Goal: Browse casually

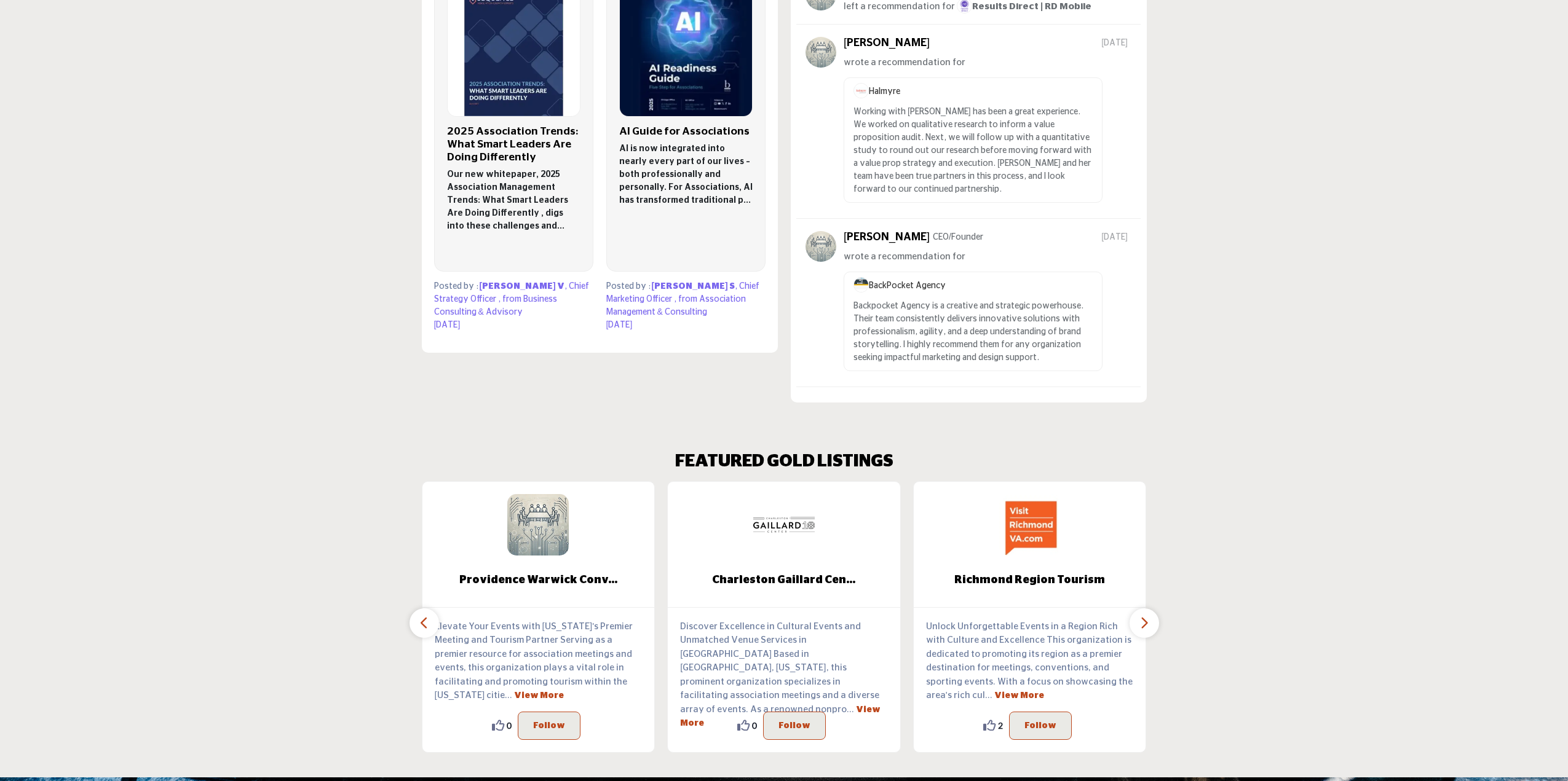
scroll to position [983, 0]
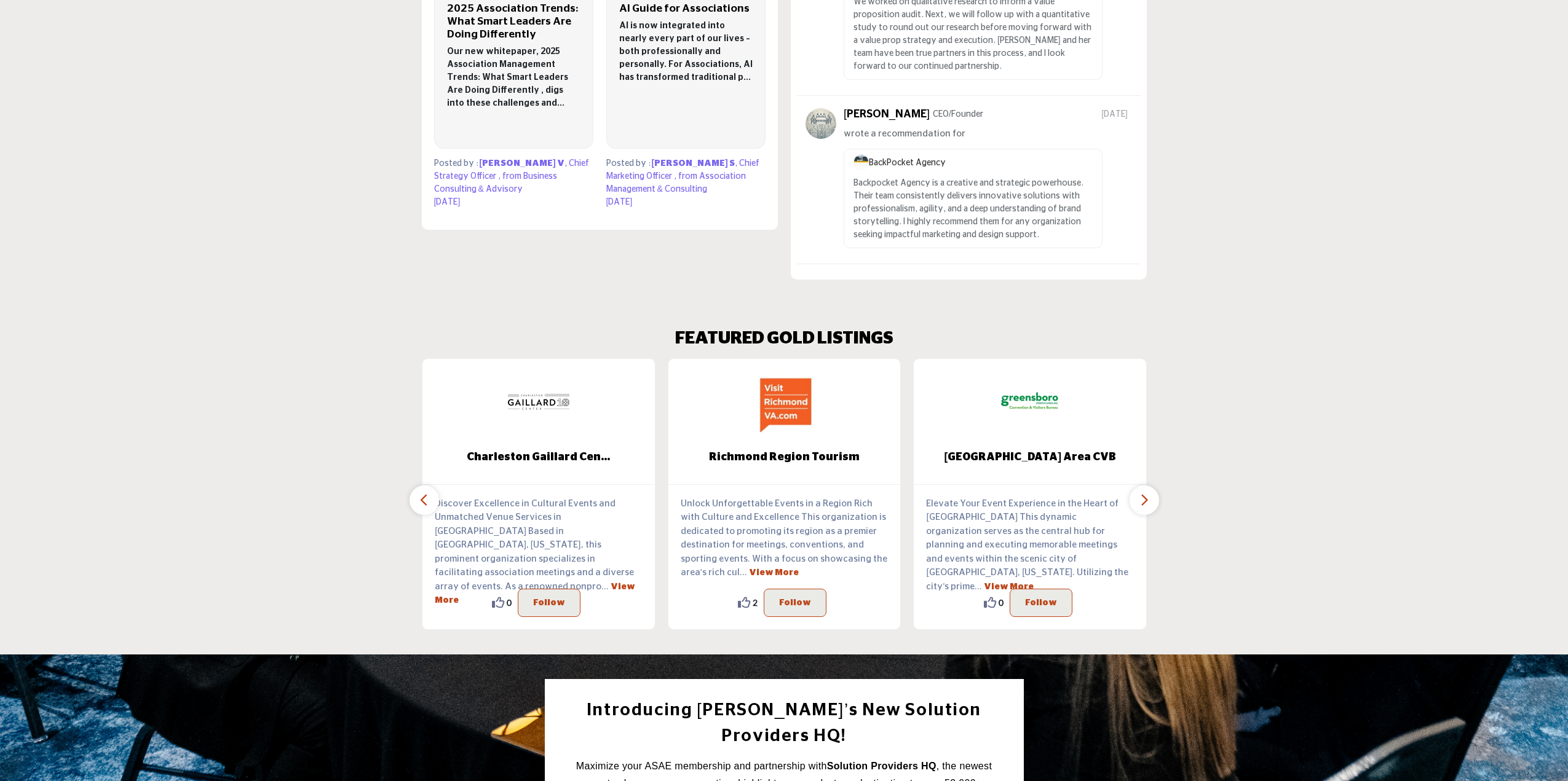
click at [1139, 492] on icon "button" at bounding box center [1144, 499] width 10 height 16
click at [1144, 492] on icon "button" at bounding box center [1144, 499] width 10 height 16
click at [421, 492] on icon "button" at bounding box center [424, 499] width 10 height 16
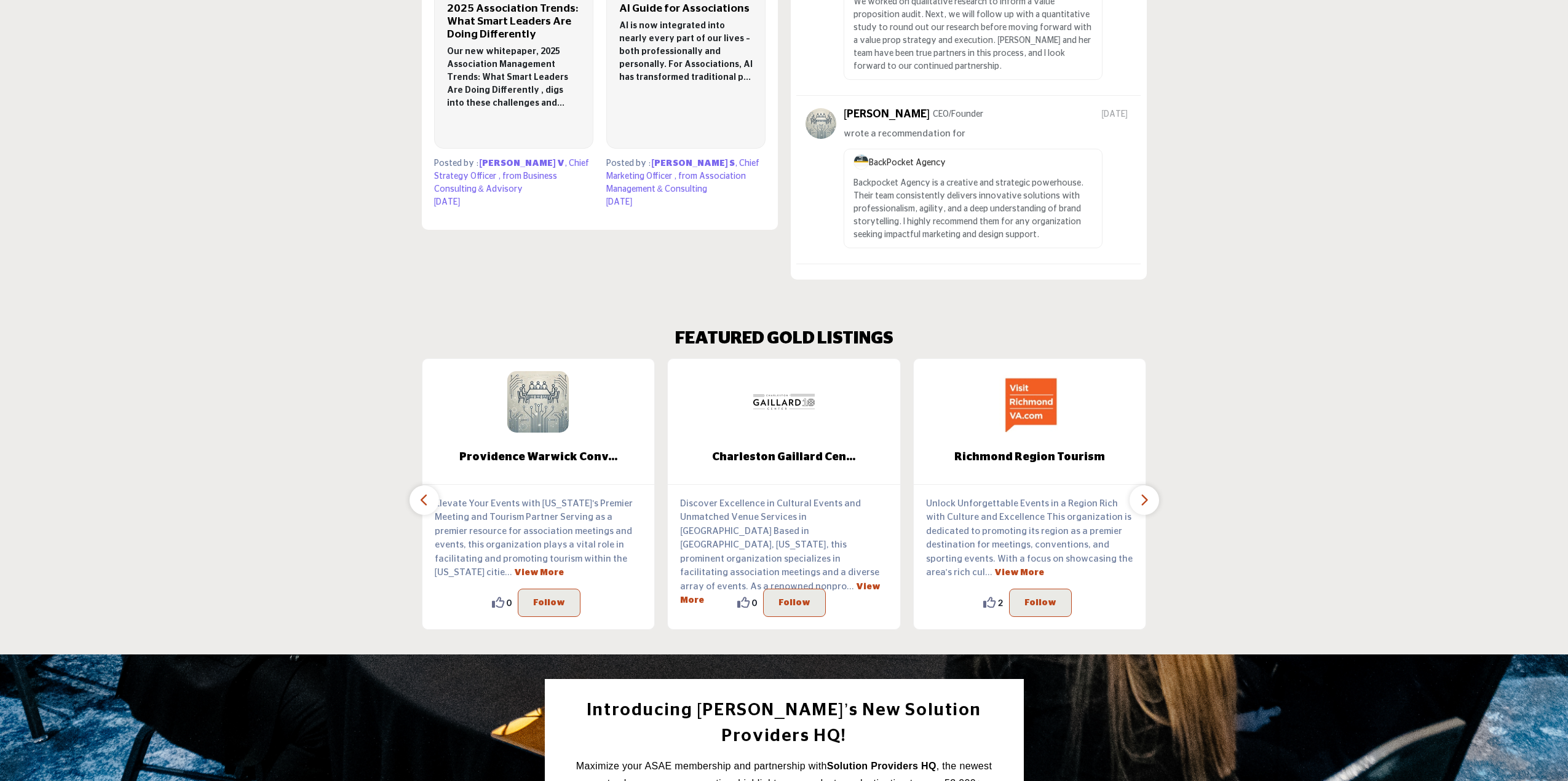
click at [421, 492] on icon "button" at bounding box center [424, 499] width 10 height 16
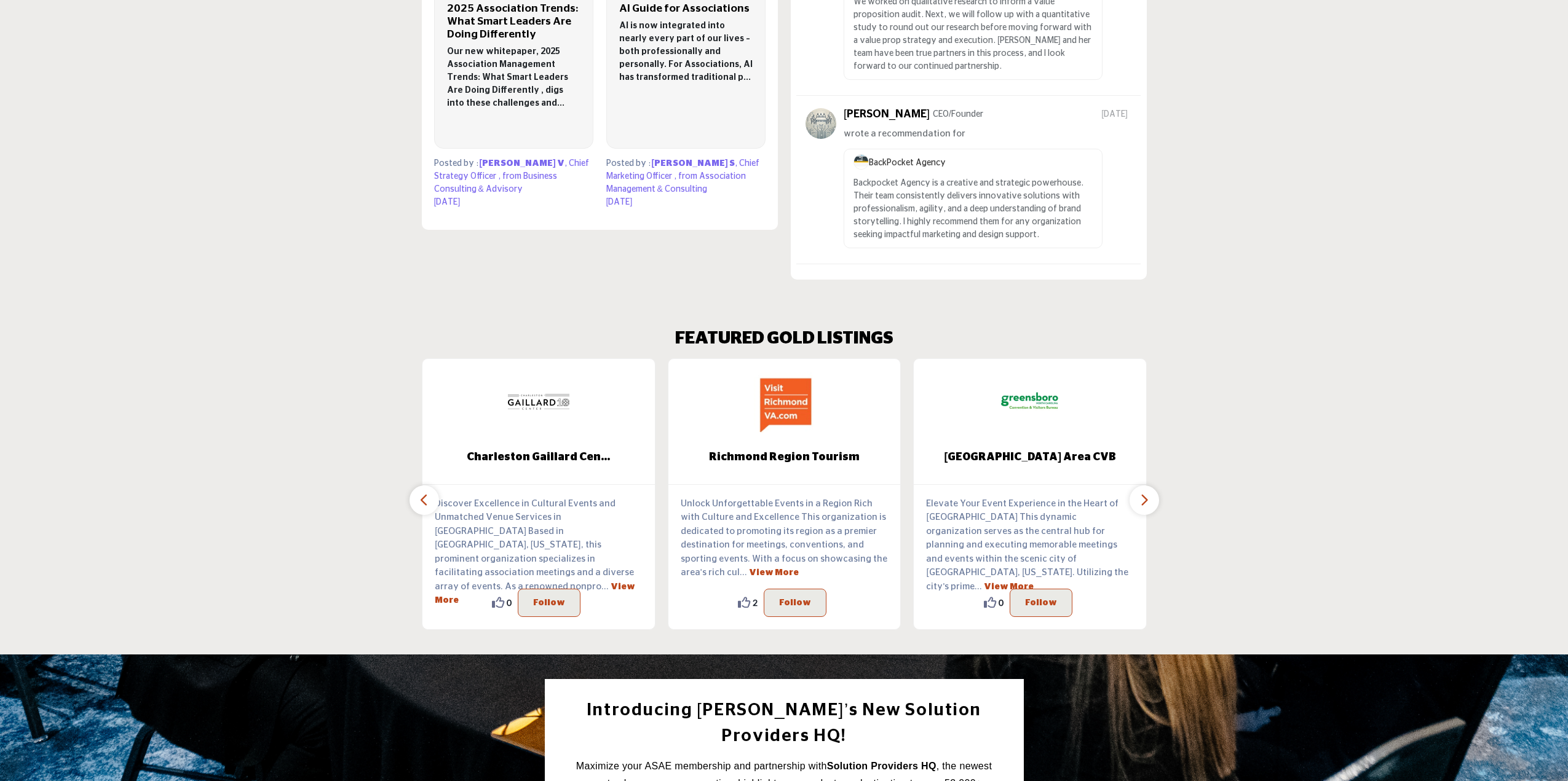
click at [1143, 492] on icon "button" at bounding box center [1144, 499] width 10 height 16
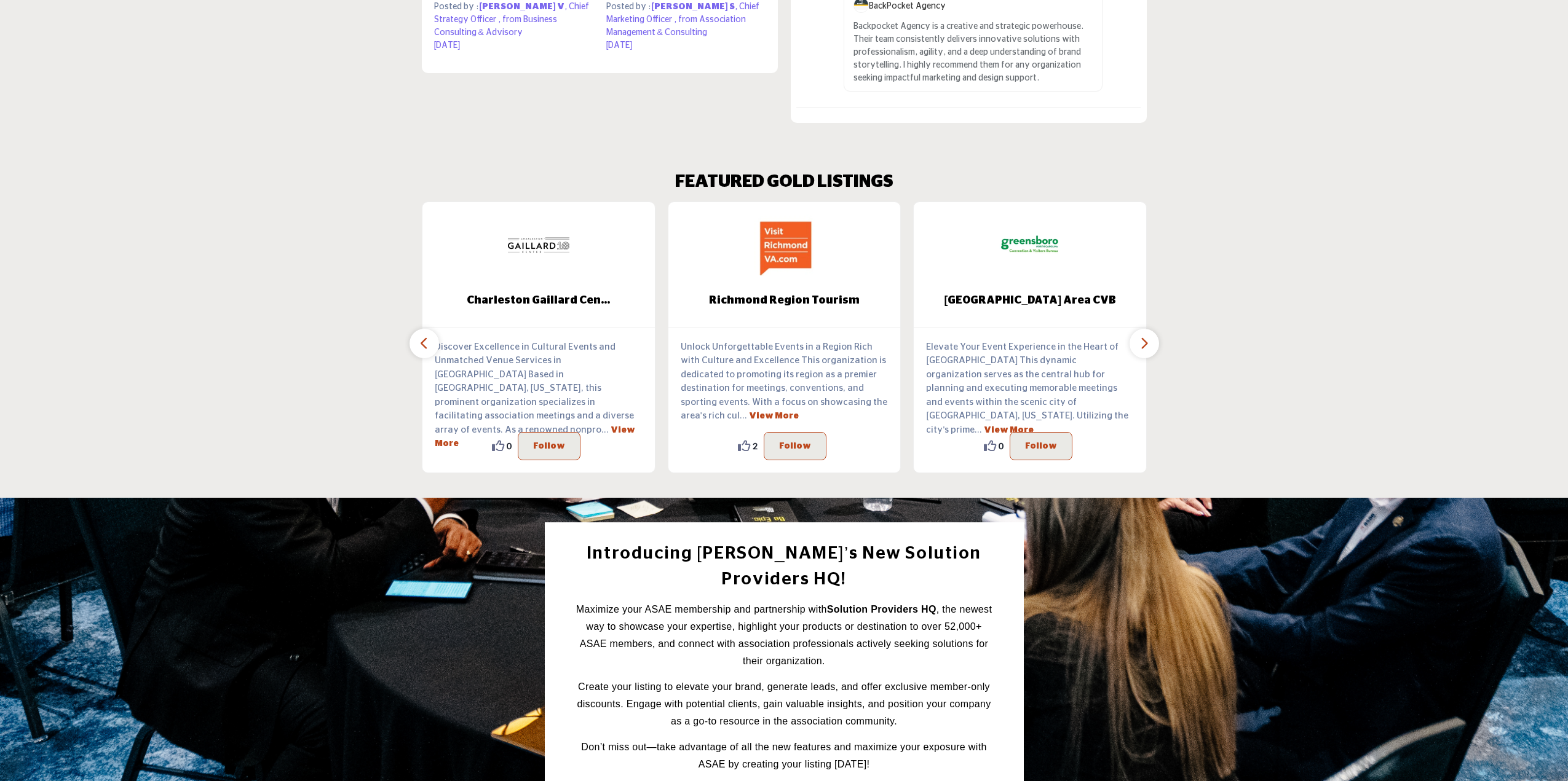
scroll to position [1017, 0]
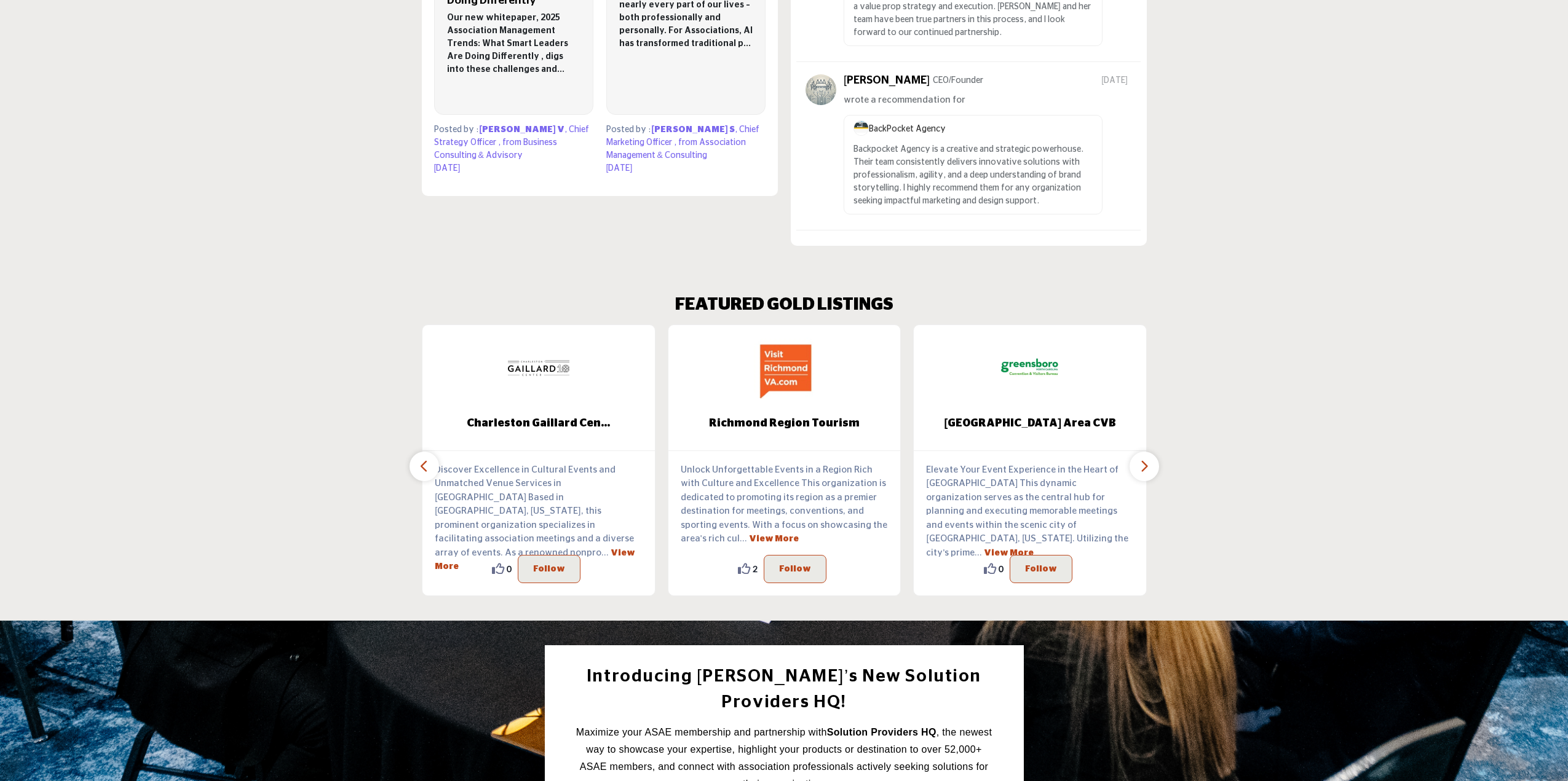
click at [1144, 458] on icon "button" at bounding box center [1144, 465] width 10 height 16
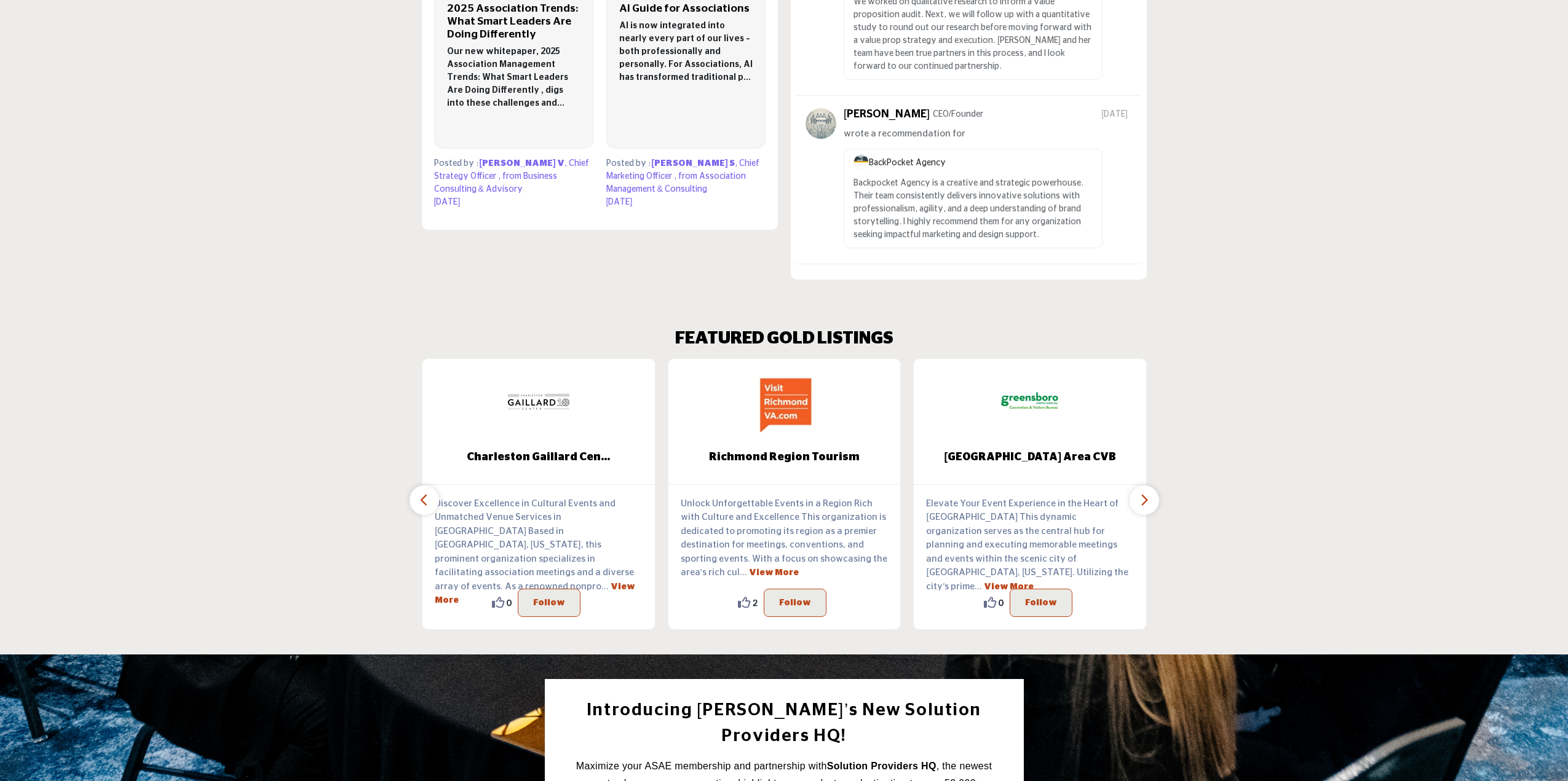
scroll to position [0, 0]
